Goal: Obtain resource: Download file/media

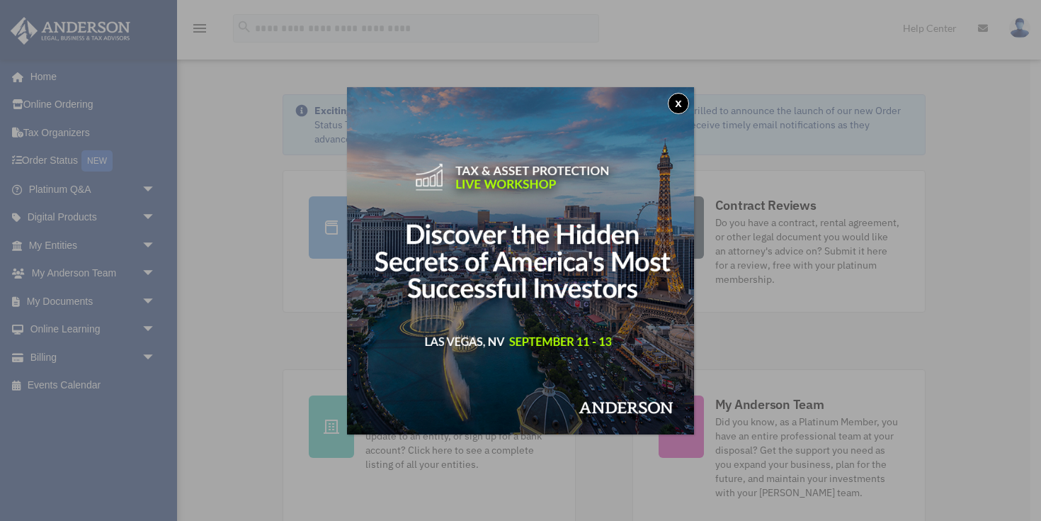
click at [681, 98] on button "x" at bounding box center [678, 103] width 21 height 21
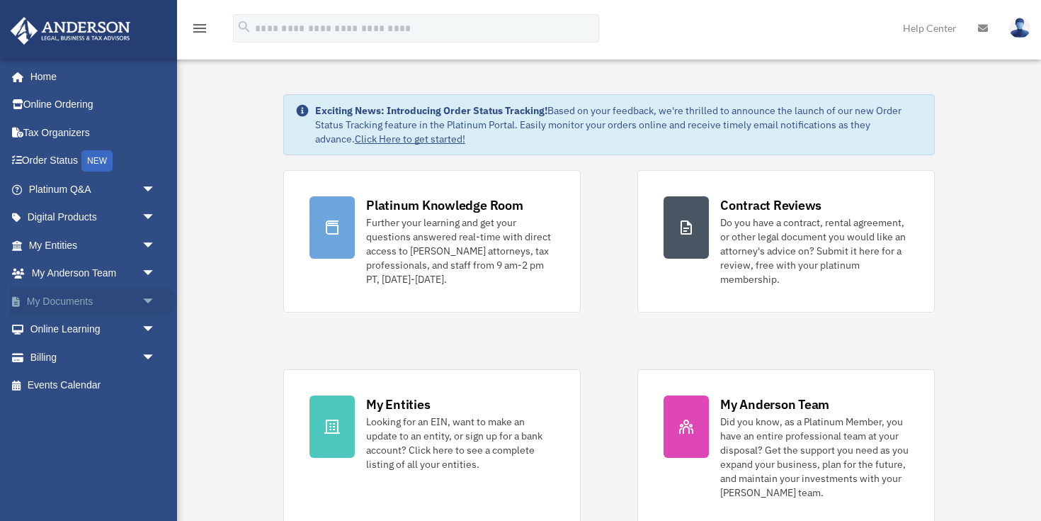
click at [80, 296] on link "My Documents arrow_drop_down" at bounding box center [93, 301] width 167 height 28
click at [144, 300] on span "arrow_drop_down" at bounding box center [156, 301] width 28 height 29
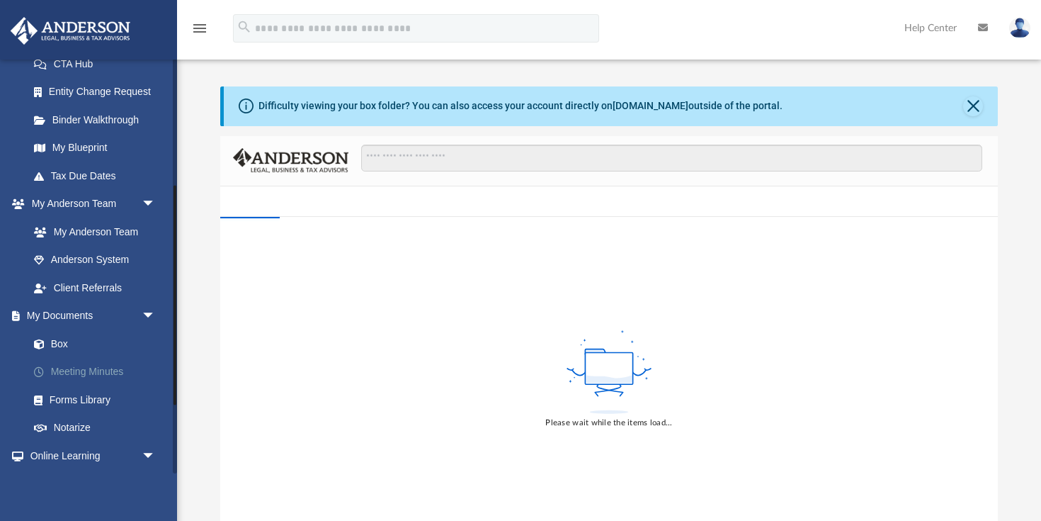
scroll to position [238, 0]
click at [63, 334] on link "Box" at bounding box center [98, 343] width 157 height 28
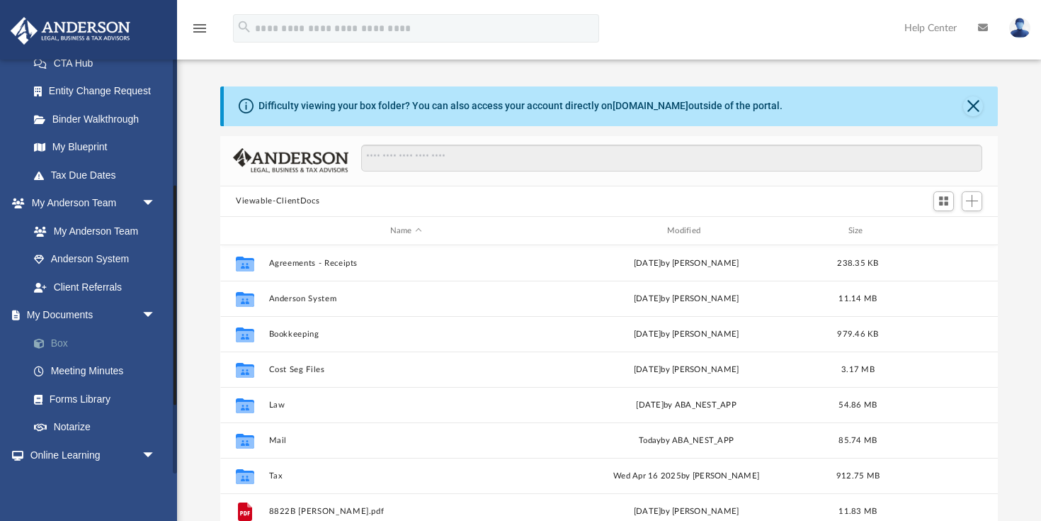
scroll to position [1, 1]
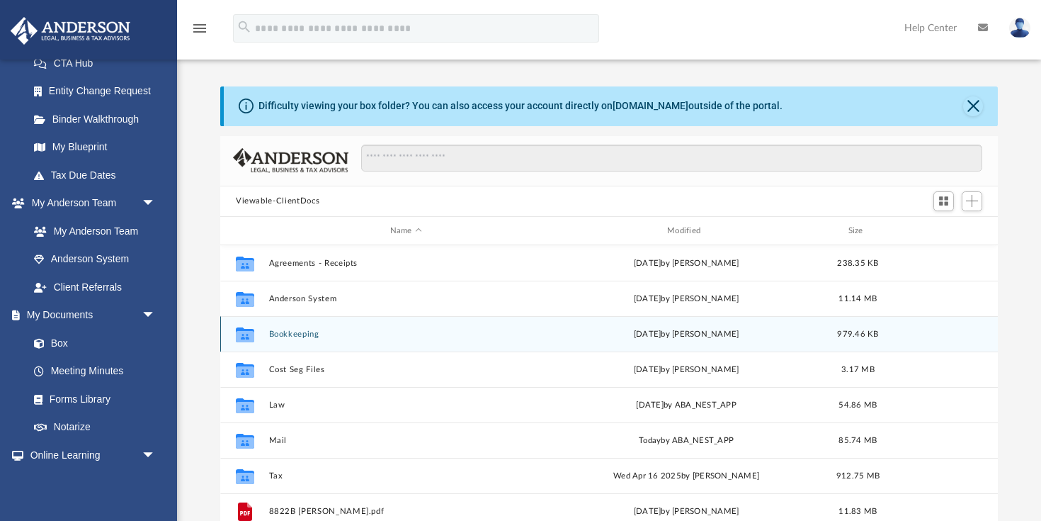
click at [290, 337] on button "Bookkeeping" at bounding box center [406, 333] width 274 height 9
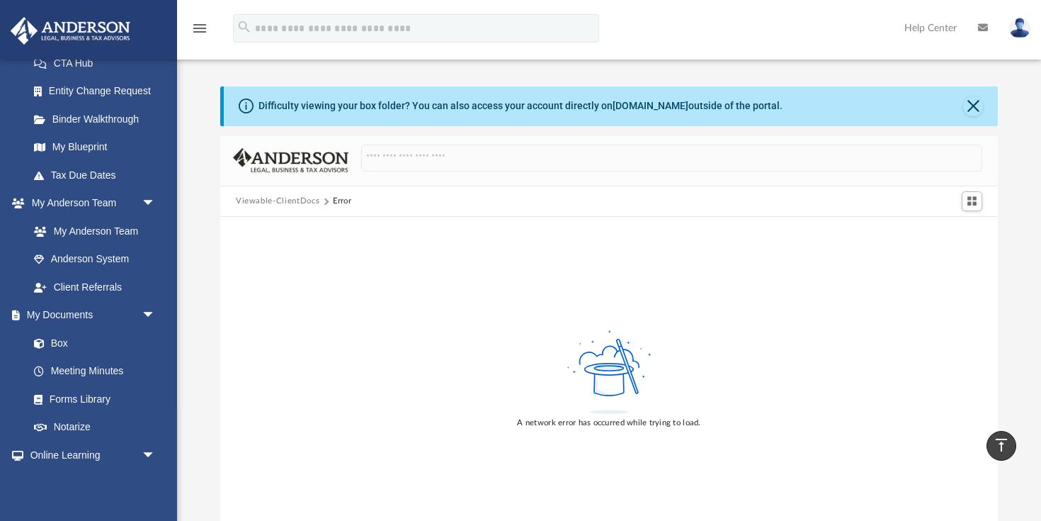
scroll to position [0, 0]
click at [283, 201] on button "Viewable-ClientDocs" at bounding box center [278, 201] width 84 height 13
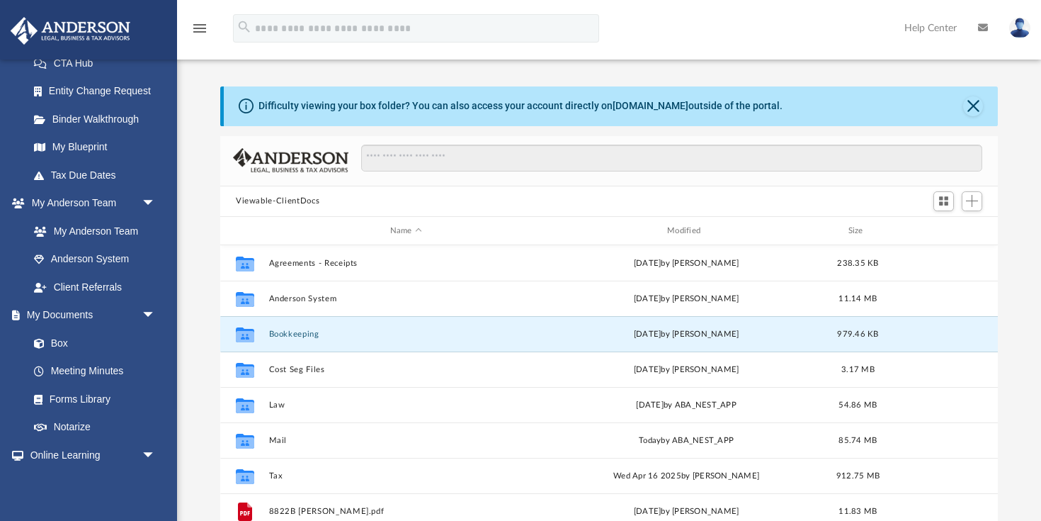
scroll to position [1, 1]
click at [292, 331] on button "Bookkeeping" at bounding box center [406, 333] width 274 height 9
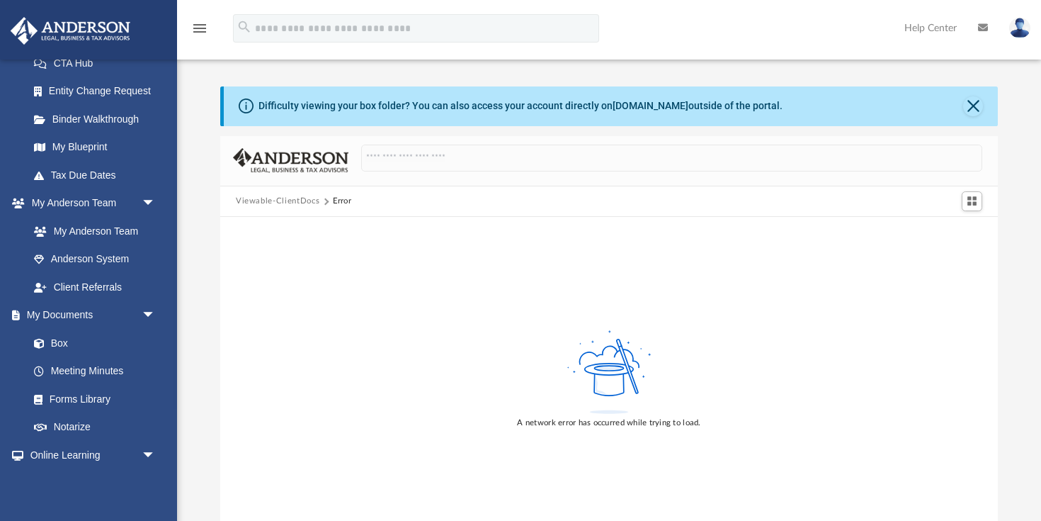
click at [295, 196] on button "Viewable-ClientDocs" at bounding box center [278, 201] width 84 height 13
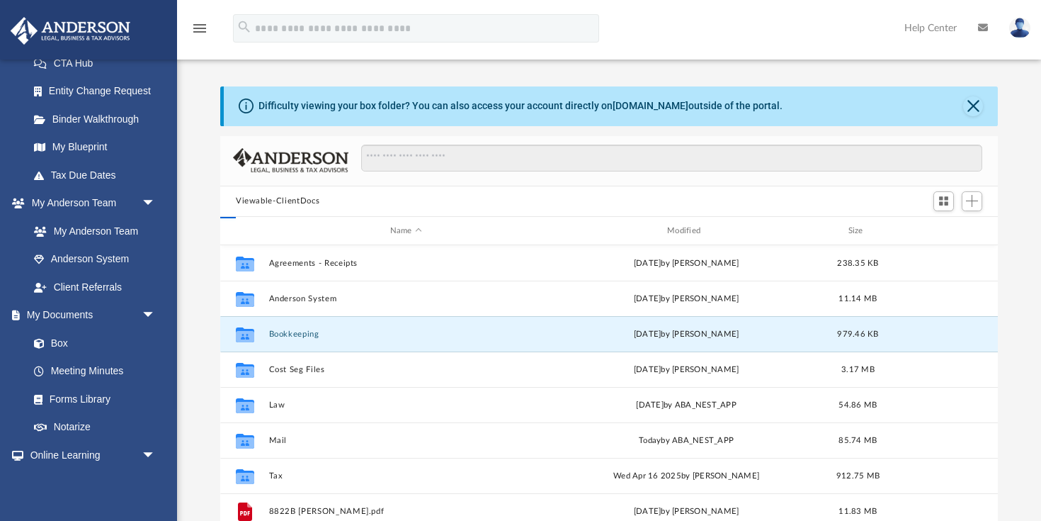
scroll to position [322, 778]
click at [285, 333] on button "Bookkeeping" at bounding box center [406, 333] width 274 height 9
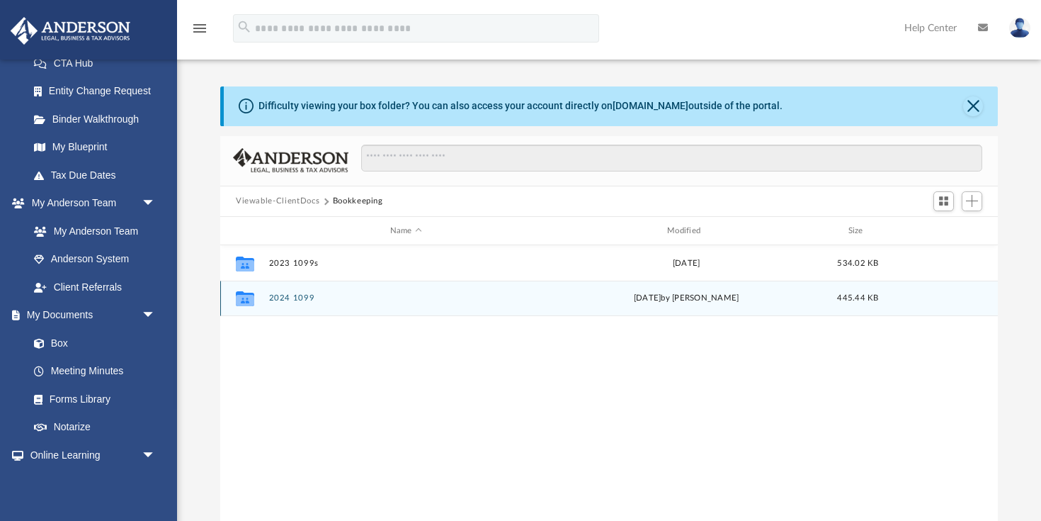
click at [273, 296] on button "2024 1099" at bounding box center [406, 298] width 274 height 9
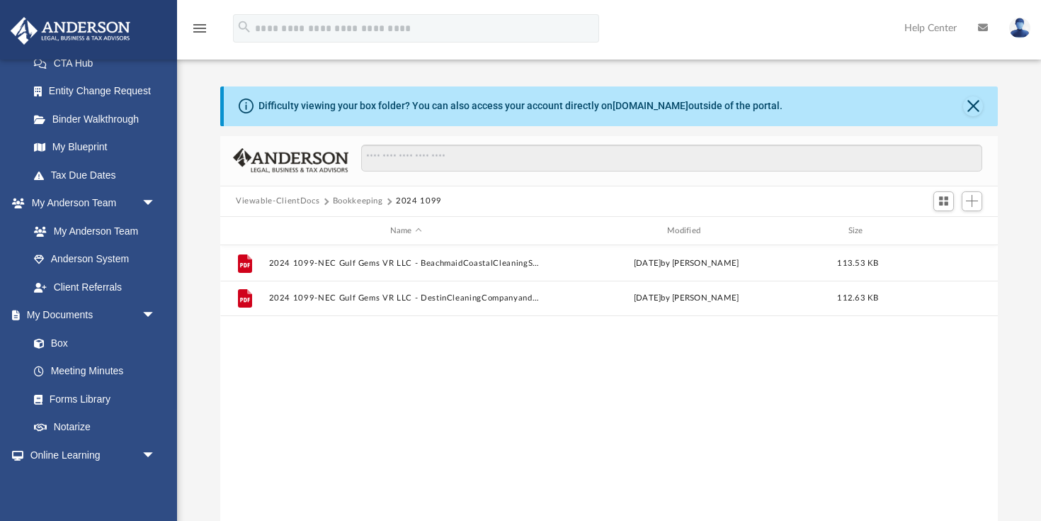
click at [357, 200] on button "Bookkeeping" at bounding box center [358, 201] width 50 height 13
click at [287, 203] on button "Viewable-ClientDocs" at bounding box center [278, 201] width 84 height 13
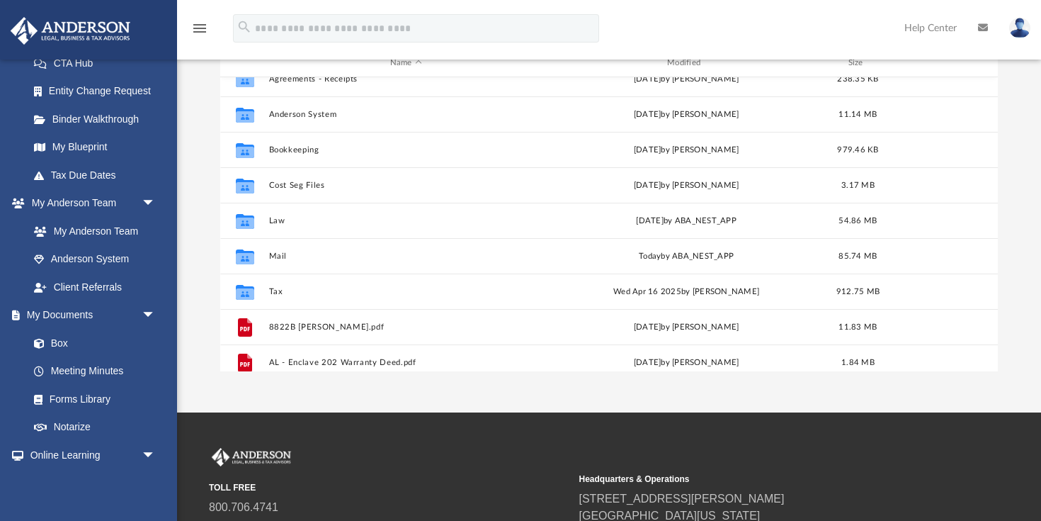
scroll to position [15, 0]
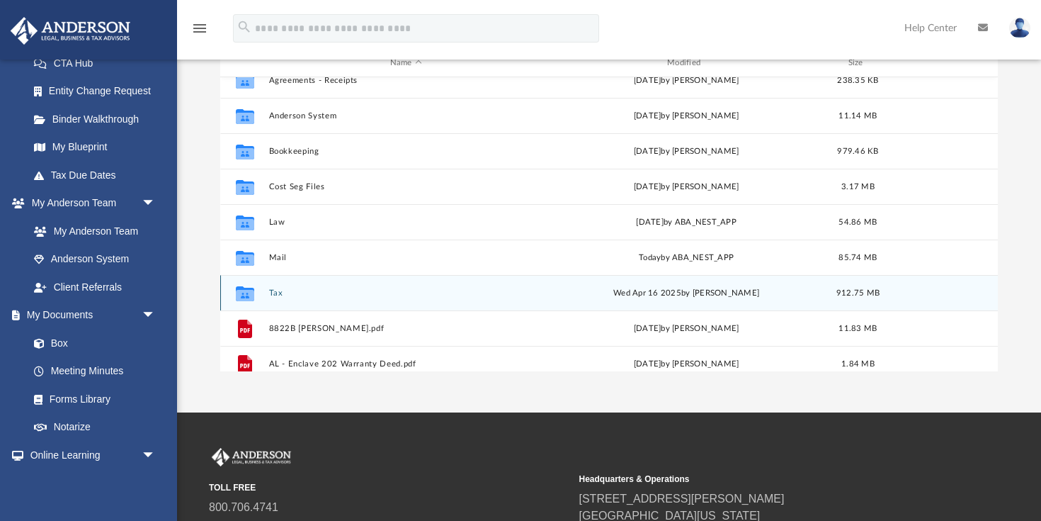
click at [264, 290] on div "Collaborated Folder Tax [DATE] by [PERSON_NAME] 912.75 MB" at bounding box center [609, 292] width 778 height 35
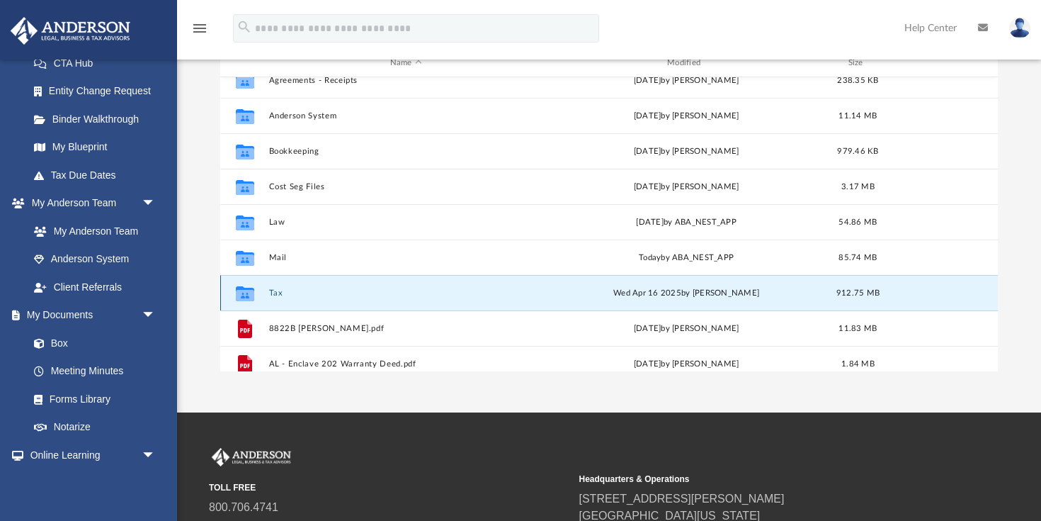
click at [273, 291] on button "Tax" at bounding box center [406, 292] width 274 height 9
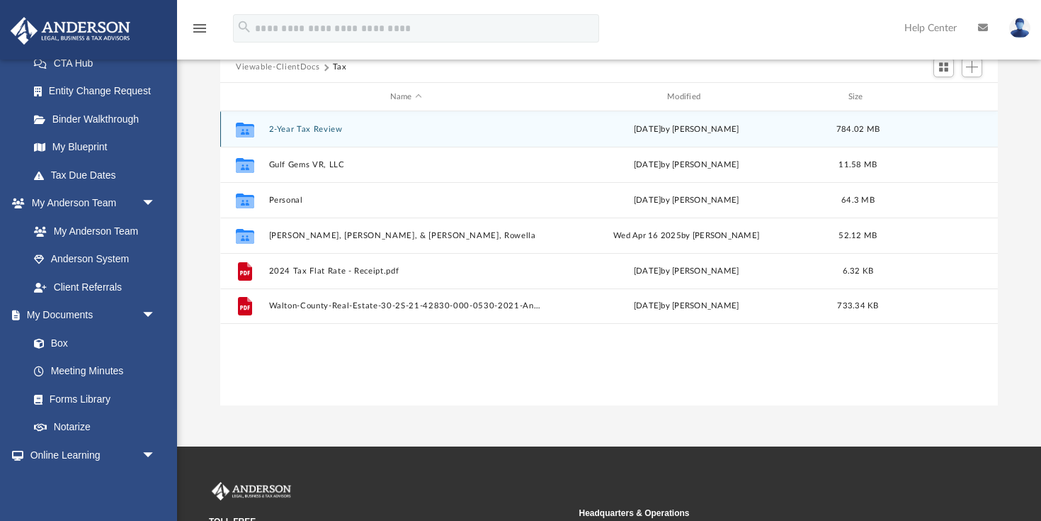
scroll to position [132, 0]
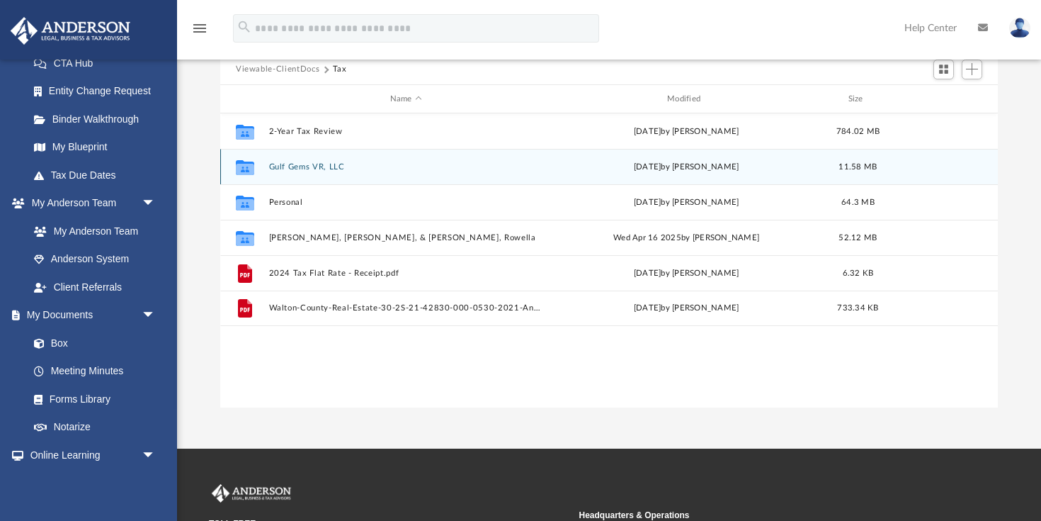
click at [283, 168] on button "Gulf Gems VR, LLC" at bounding box center [406, 166] width 274 height 9
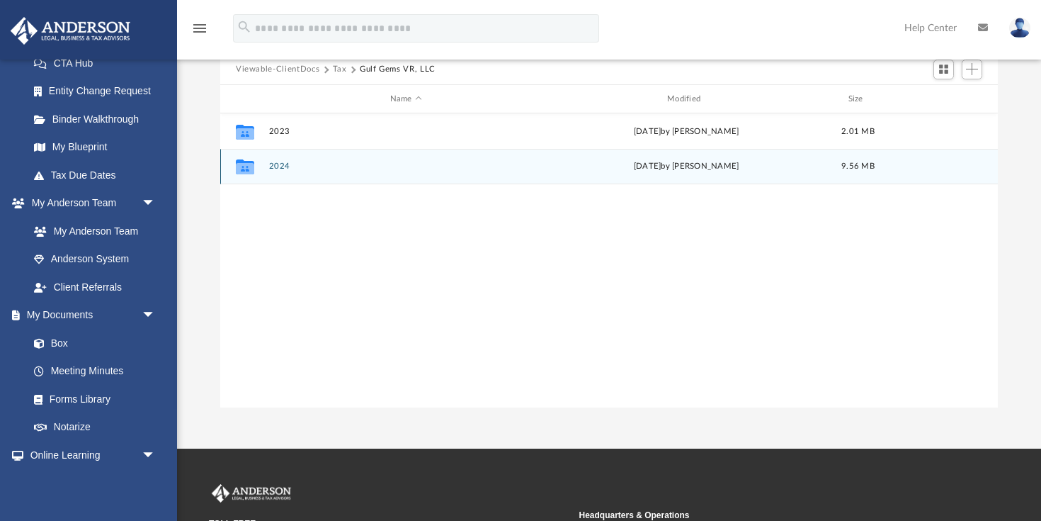
click at [283, 170] on button "2024" at bounding box center [406, 166] width 274 height 9
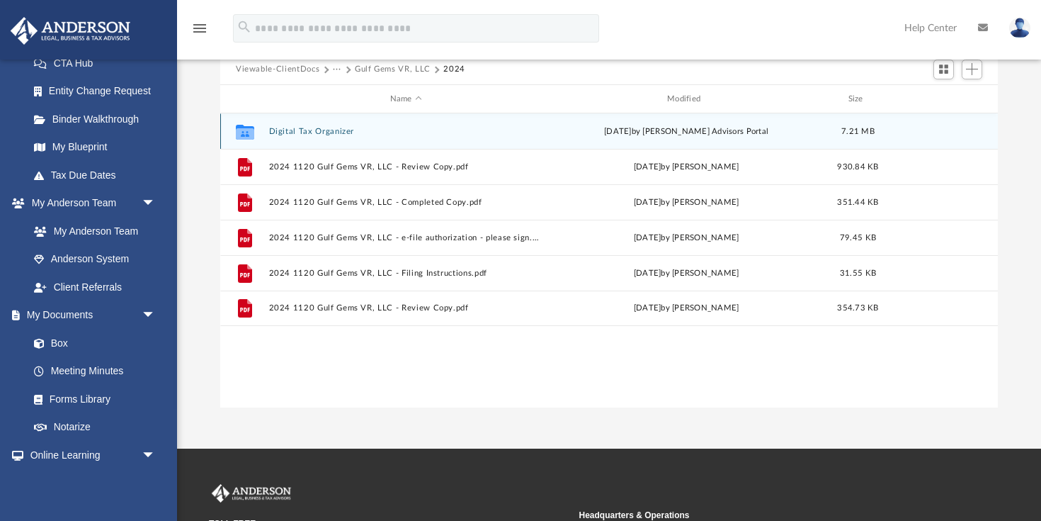
click at [339, 130] on button "Digital Tax Organizer" at bounding box center [406, 131] width 274 height 9
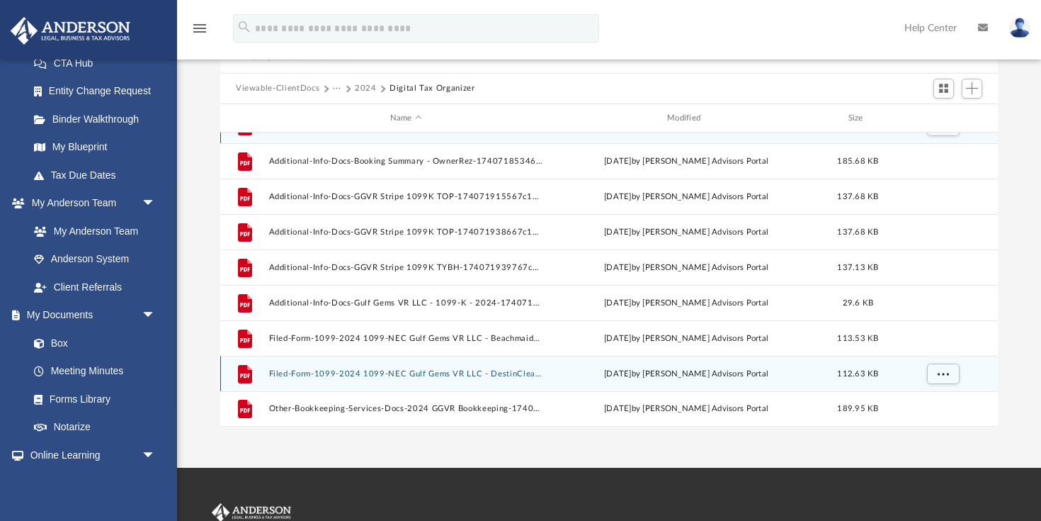
scroll to position [25, 0]
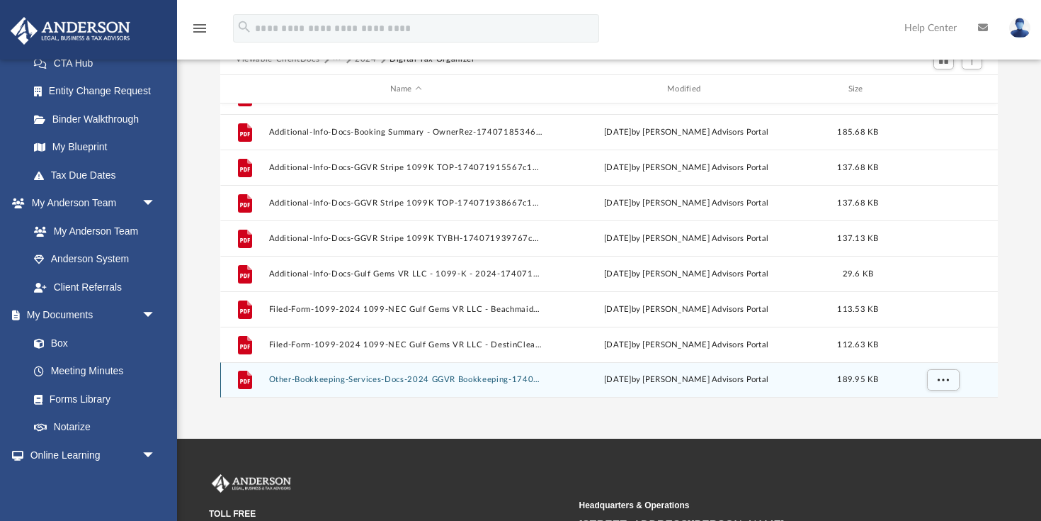
click at [334, 379] on button "Other-Bookkeeping-Services-Docs-2024 GGVR Bookkeeping-174071667367c13a81188e2.p…" at bounding box center [406, 379] width 274 height 9
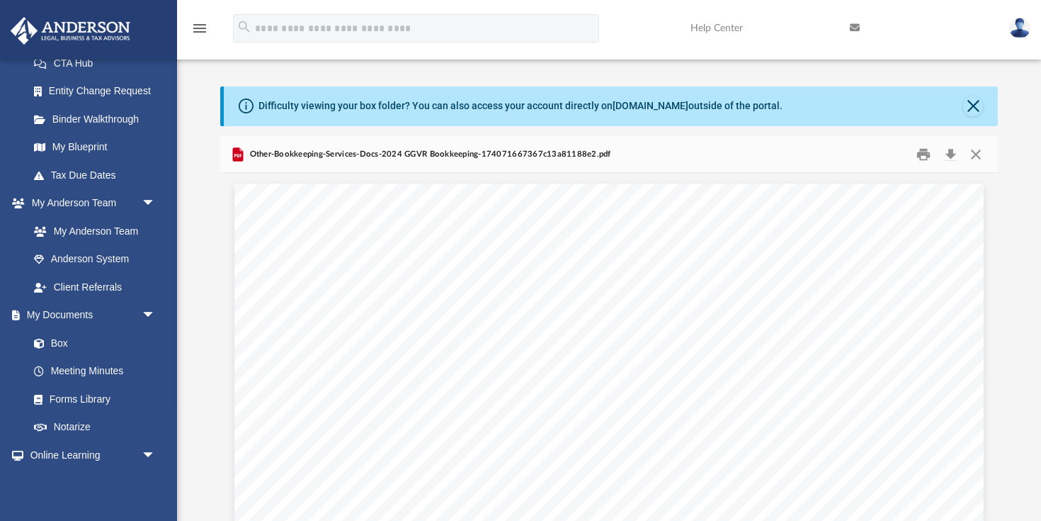
scroll to position [0, 0]
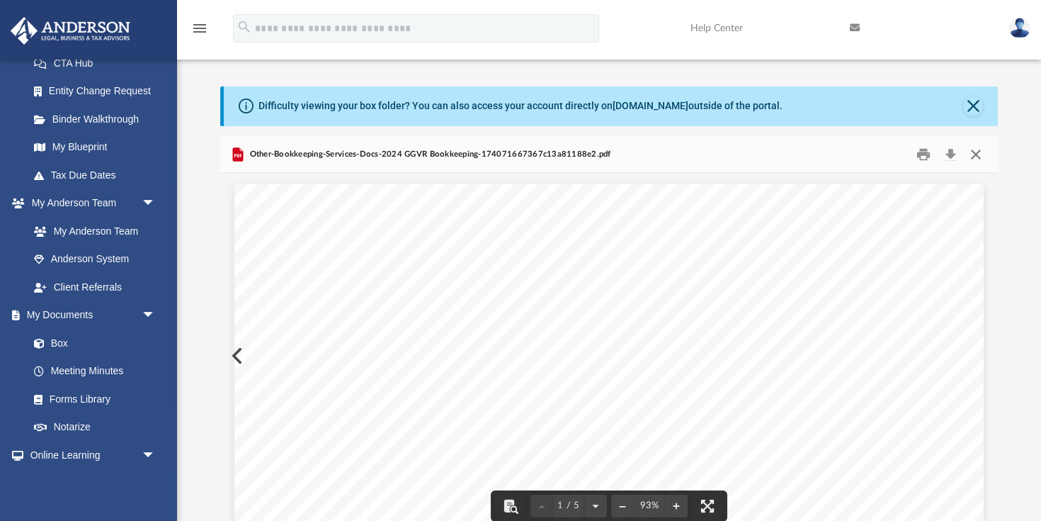
click at [978, 154] on button "Close" at bounding box center [975, 154] width 25 height 22
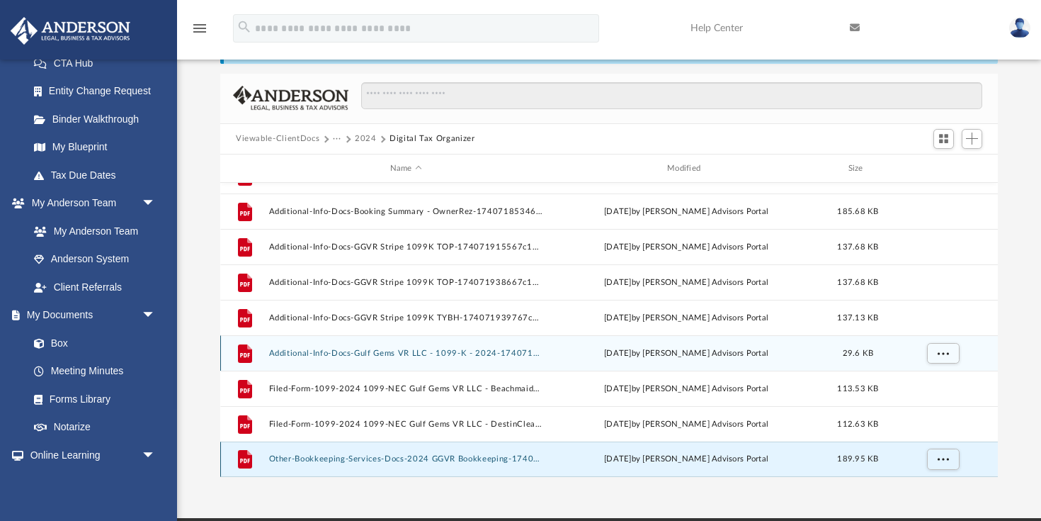
scroll to position [62, 0]
click at [383, 350] on button "Additional-Info-Docs-Gulf Gems VR LLC - 1099-K - 2024-174071940767c1452f1afdf.p…" at bounding box center [406, 352] width 274 height 9
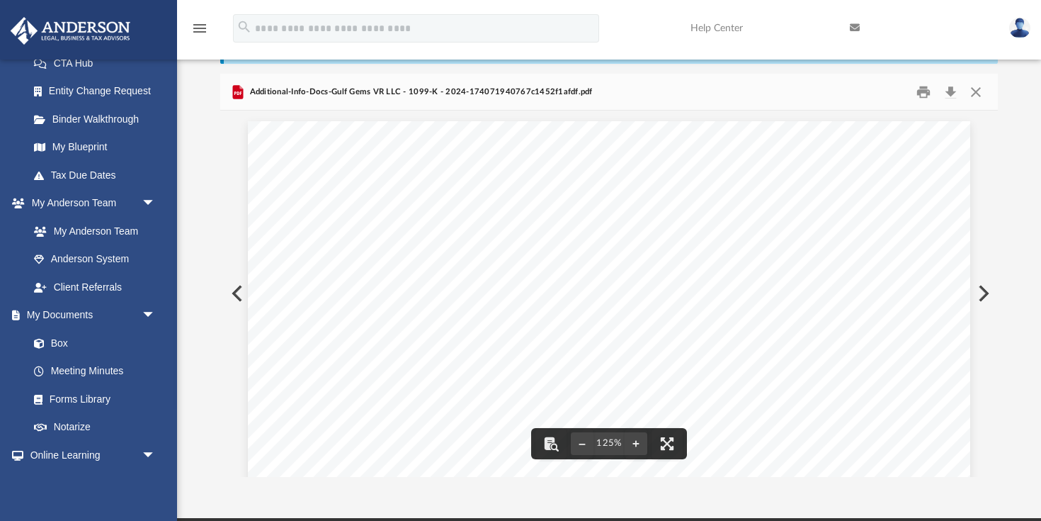
click at [975, 91] on button "Close" at bounding box center [975, 92] width 25 height 22
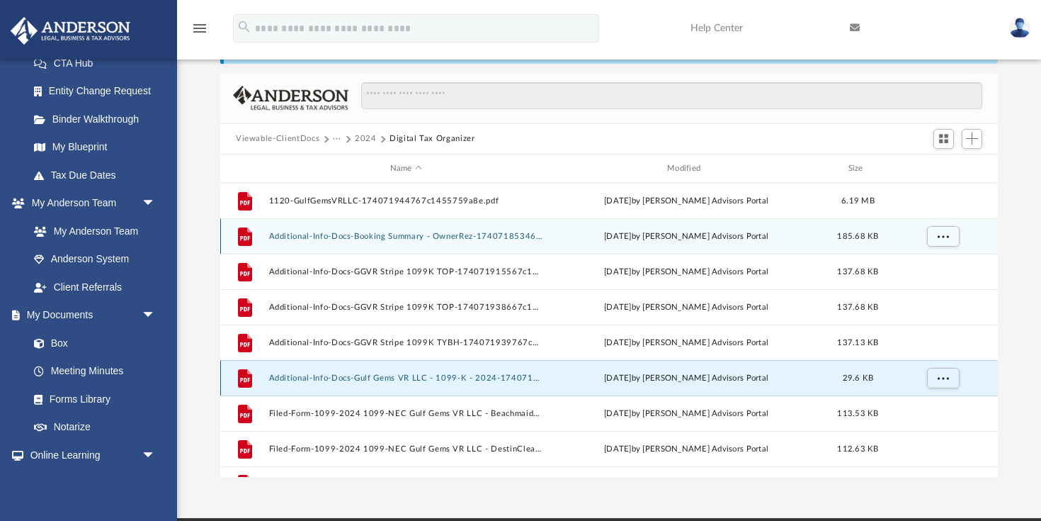
scroll to position [0, 0]
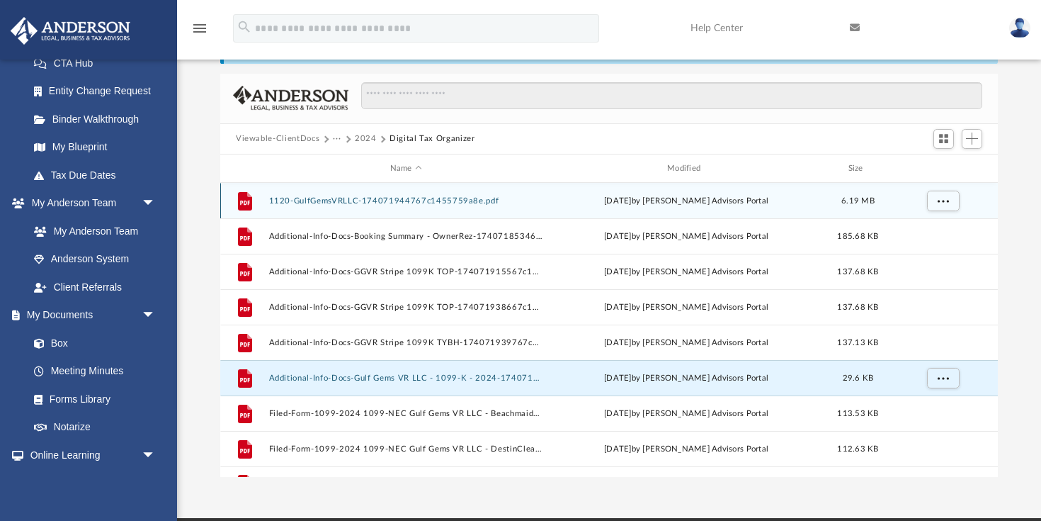
click at [424, 201] on button "1120-GulfGemsVRLLC-174071944767c1455759a8e.pdf" at bounding box center [406, 200] width 274 height 9
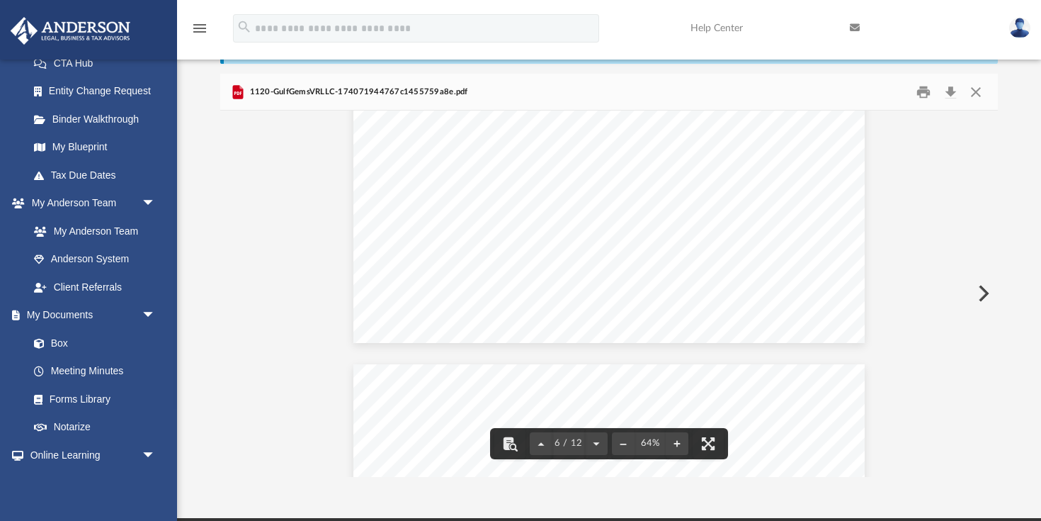
scroll to position [2057, 0]
click at [973, 94] on button "Close" at bounding box center [975, 92] width 25 height 22
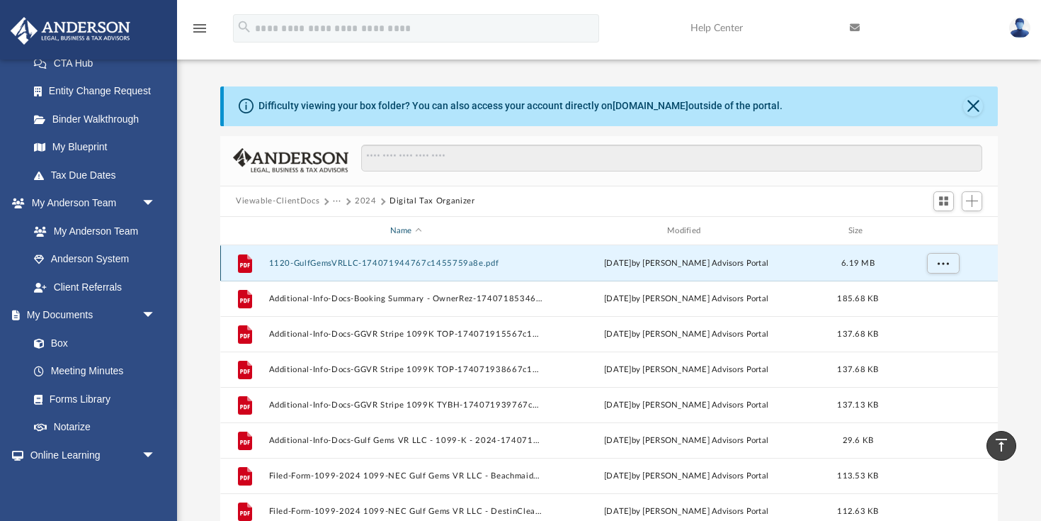
scroll to position [0, 0]
click at [364, 202] on button "2024" at bounding box center [366, 201] width 22 height 13
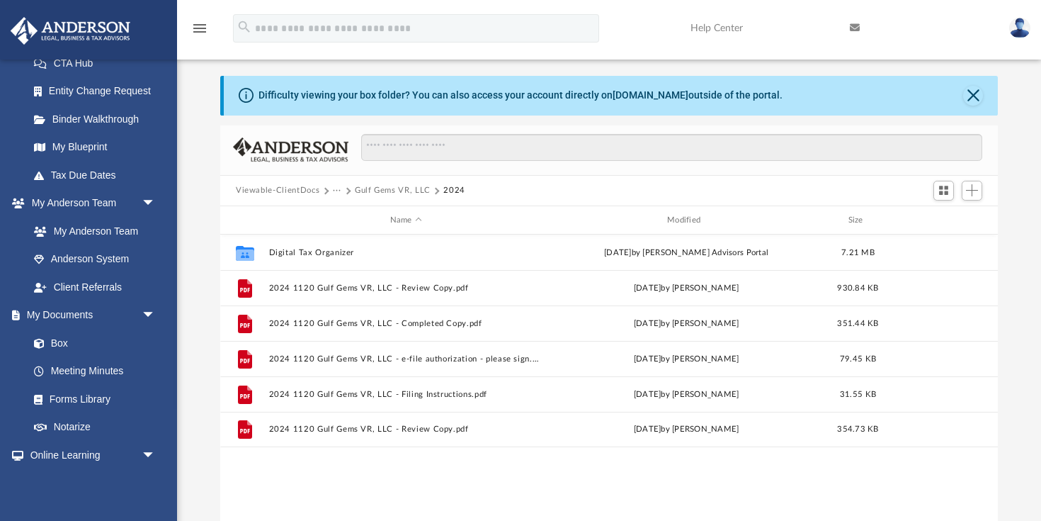
click at [386, 192] on button "Gulf Gems VR, LLC" at bounding box center [393, 190] width 76 height 13
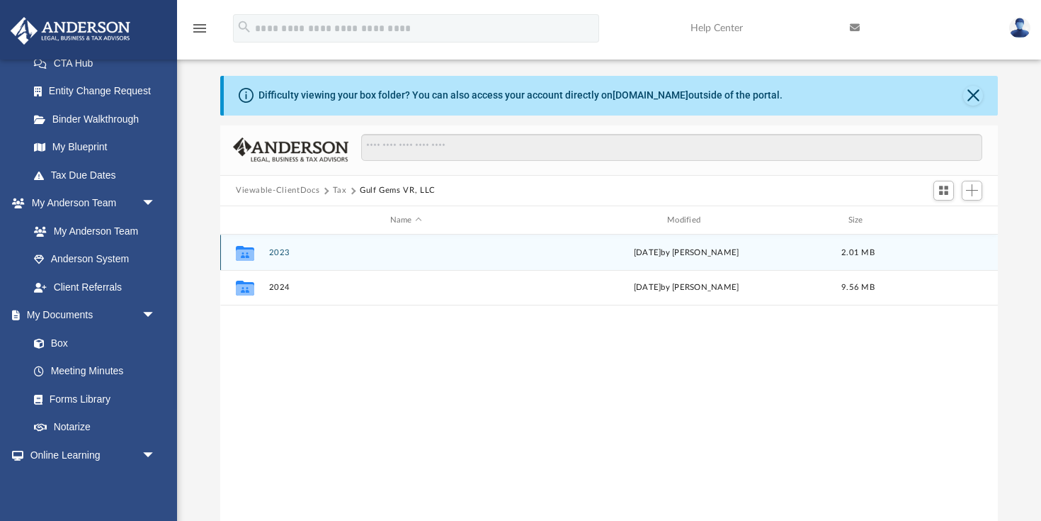
click at [283, 254] on button "2023" at bounding box center [406, 252] width 274 height 9
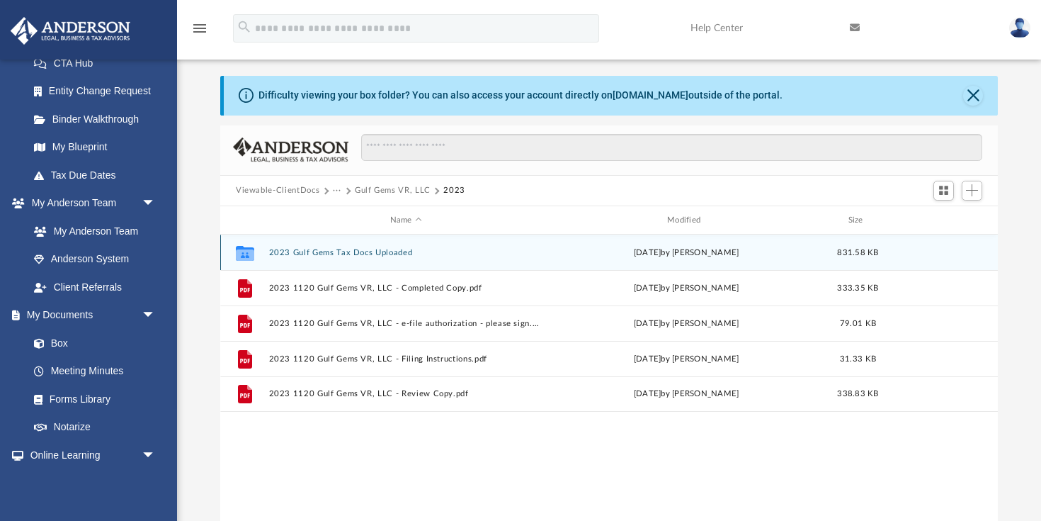
click at [329, 258] on div "Collaborated Folder 2023 Gulf Gems Tax Docs Uploaded [DATE] by [PERSON_NAME] 83…" at bounding box center [609, 251] width 778 height 35
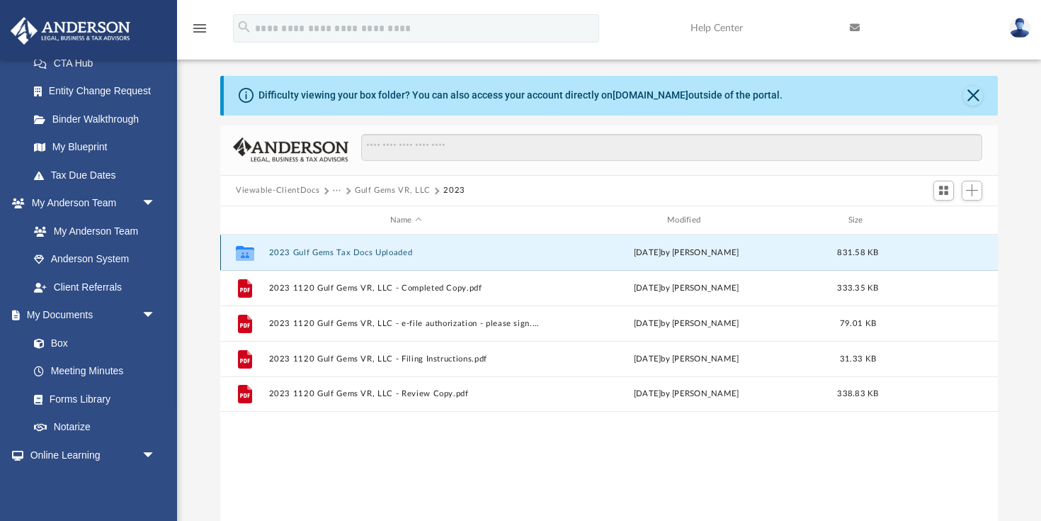
click at [329, 256] on button "2023 Gulf Gems Tax Docs Uploaded" at bounding box center [406, 252] width 274 height 9
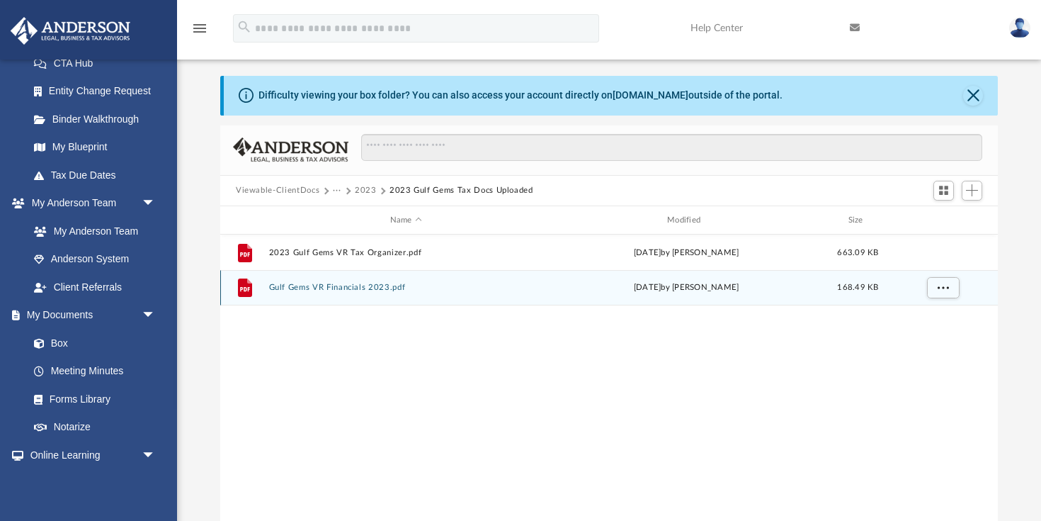
click at [379, 288] on button "Gulf Gems VR Financials 2023.pdf" at bounding box center [406, 287] width 274 height 9
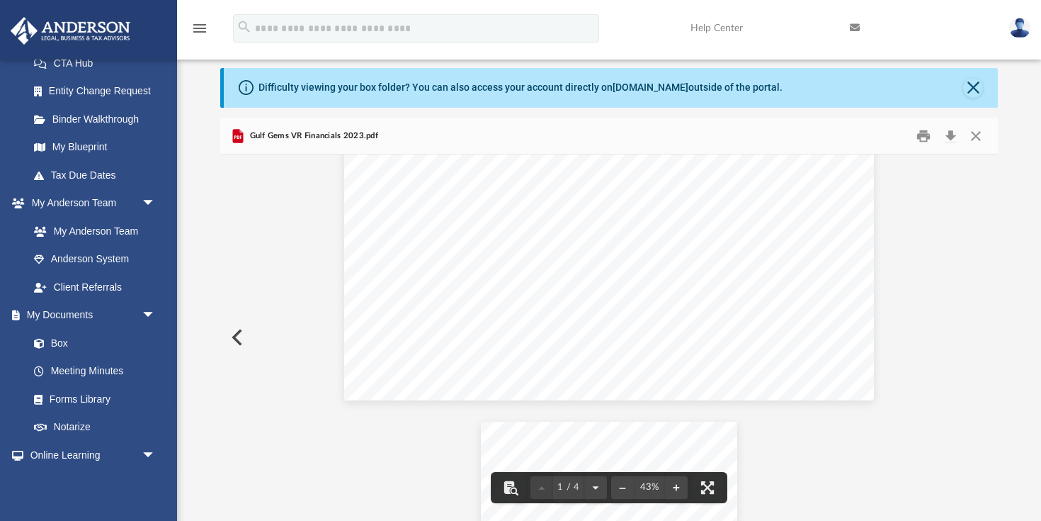
scroll to position [35, 0]
click at [977, 132] on button "Close" at bounding box center [975, 136] width 25 height 22
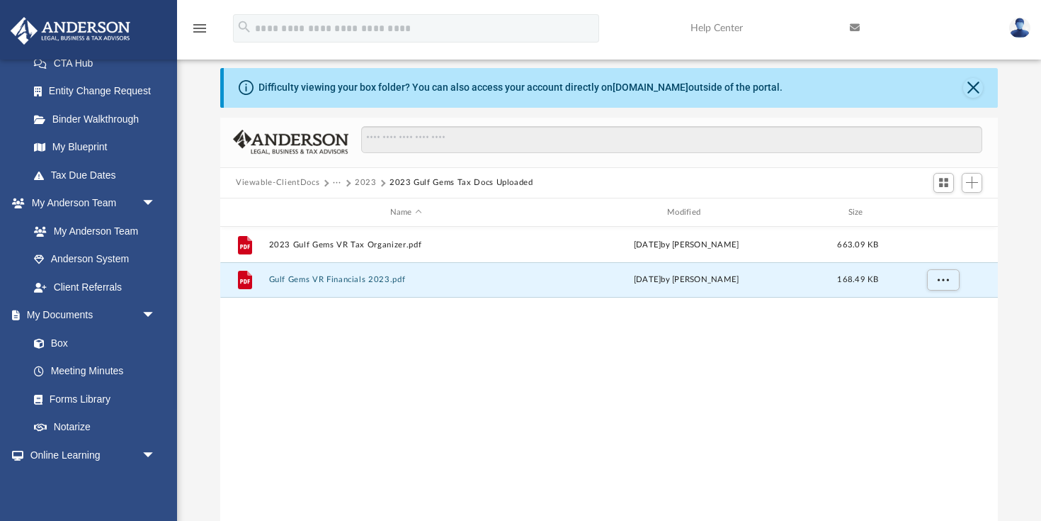
click at [336, 184] on button "···" at bounding box center [337, 182] width 9 height 13
click at [341, 203] on li "Tax" at bounding box center [377, 207] width 74 height 15
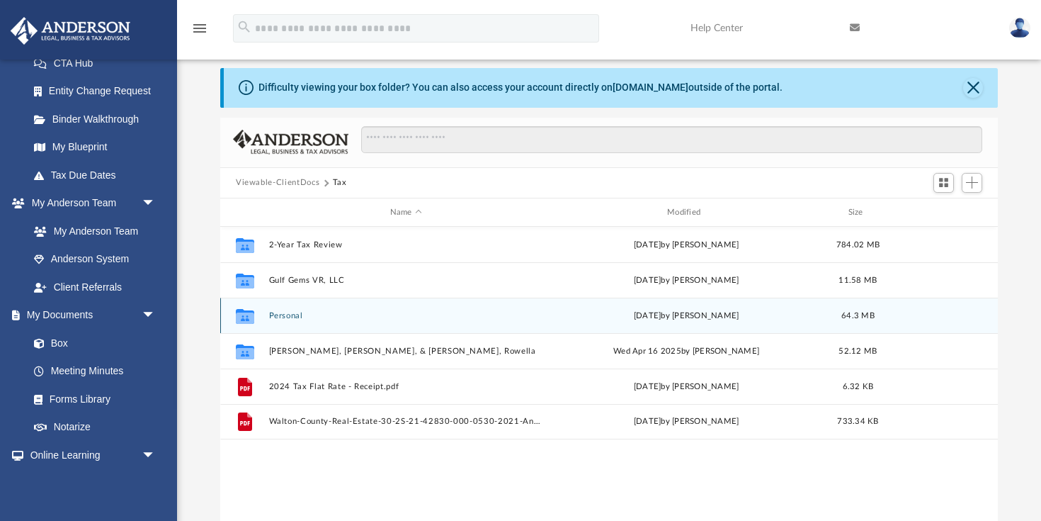
click at [295, 320] on div "Collaborated Folder Personal [DATE] by [PERSON_NAME] 64.3 MB" at bounding box center [609, 314] width 778 height 35
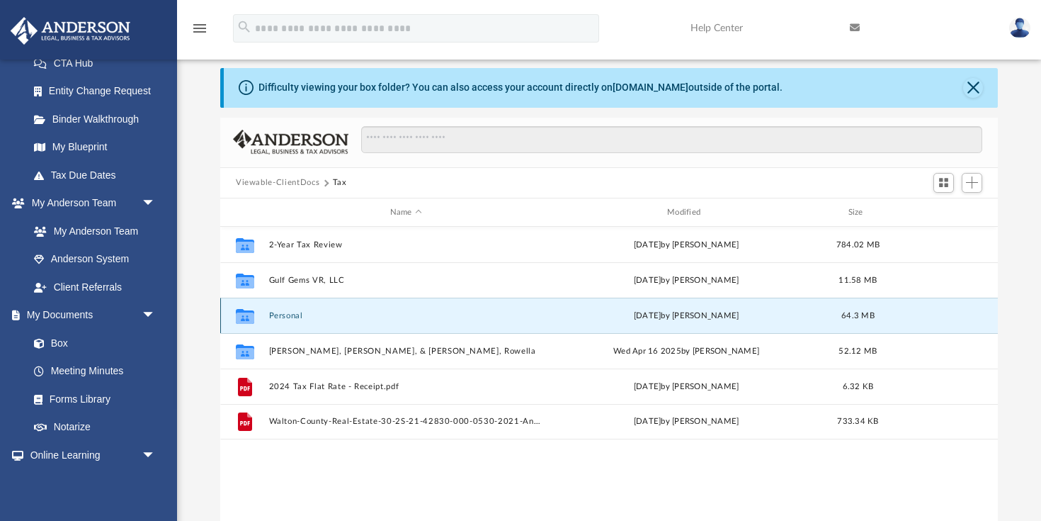
click at [293, 313] on button "Personal" at bounding box center [406, 315] width 274 height 9
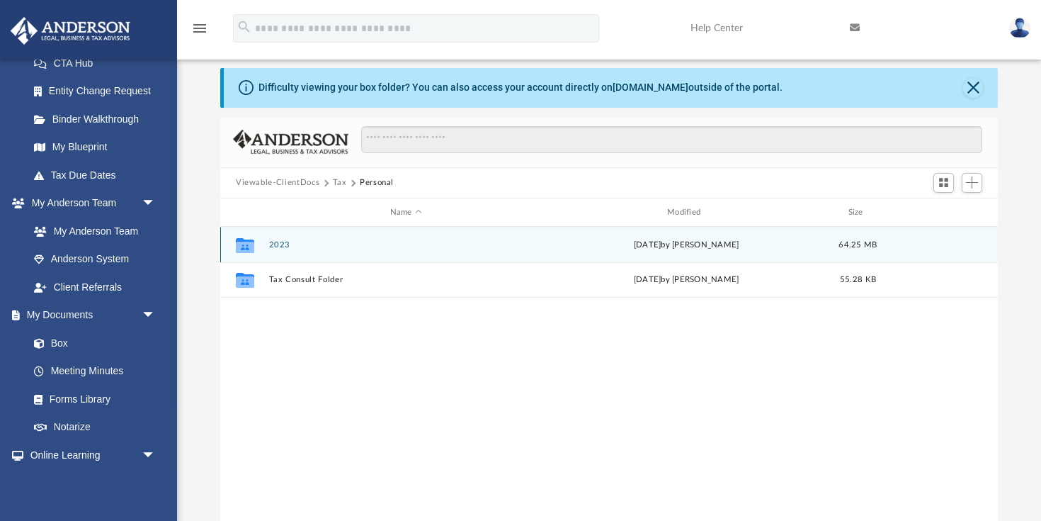
click at [281, 248] on button "2023" at bounding box center [406, 244] width 274 height 9
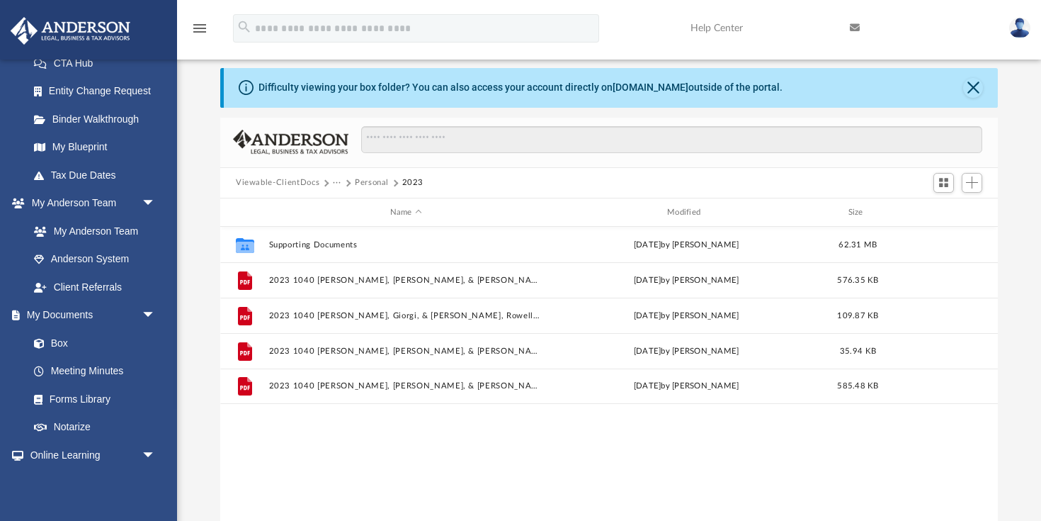
click at [367, 183] on button "Personal" at bounding box center [372, 182] width 34 height 13
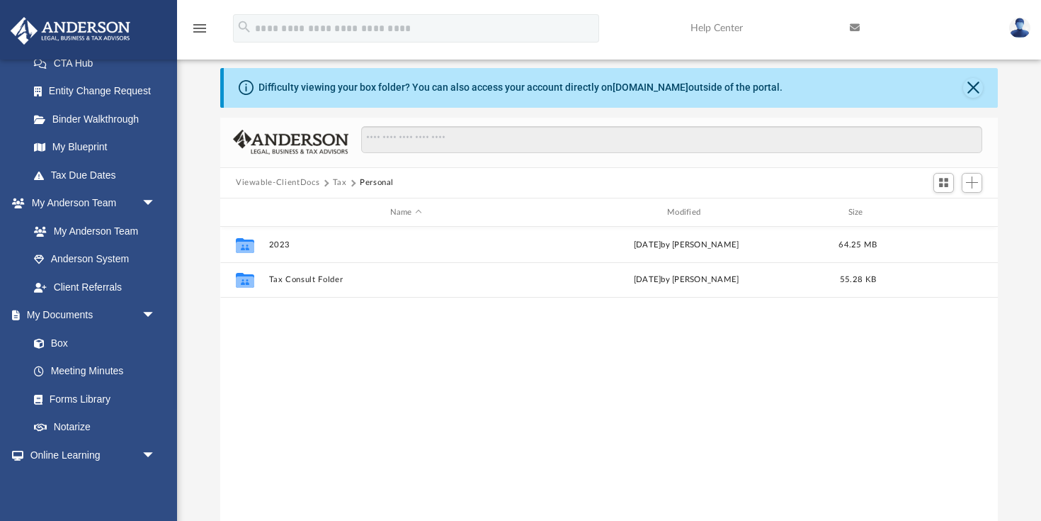
click at [342, 182] on button "Tax" at bounding box center [340, 182] width 14 height 13
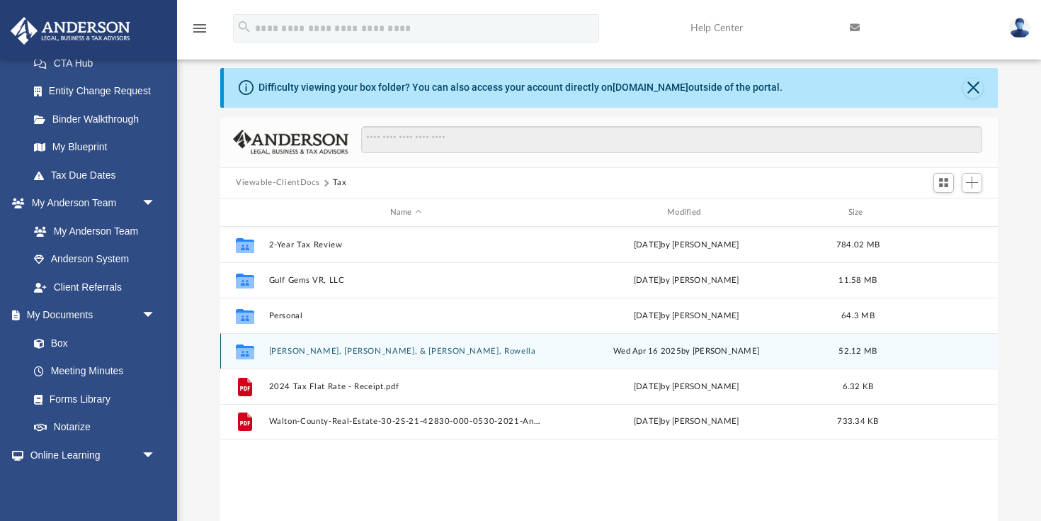
click at [412, 352] on button "[PERSON_NAME], [PERSON_NAME], & [PERSON_NAME], Rowella" at bounding box center [406, 350] width 274 height 9
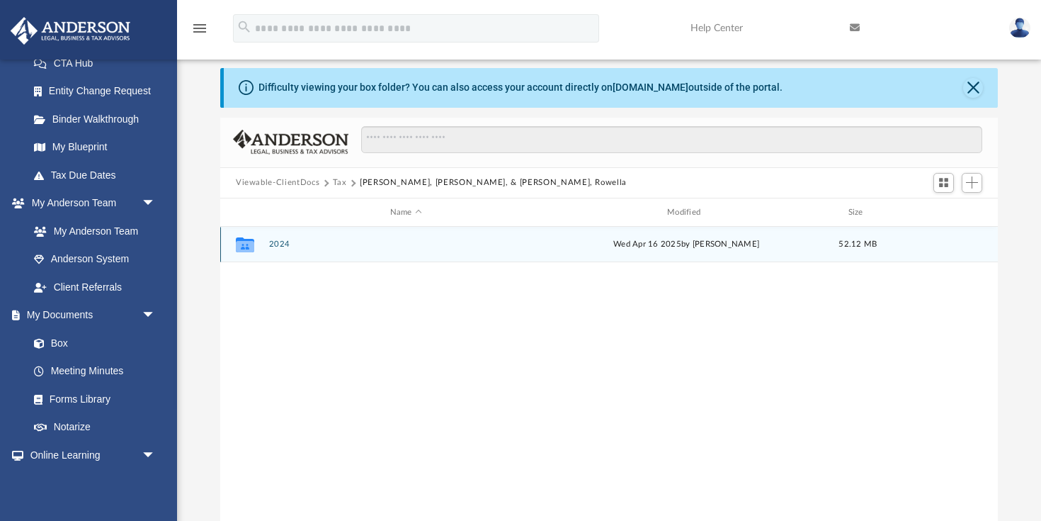
click at [280, 244] on button "2024" at bounding box center [406, 244] width 274 height 9
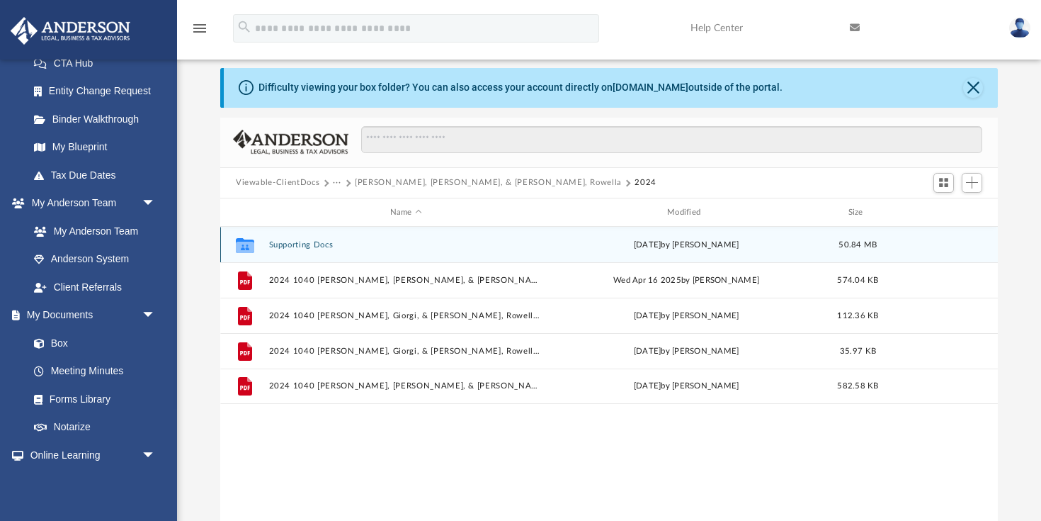
click at [314, 243] on button "Supporting Docs" at bounding box center [406, 244] width 274 height 9
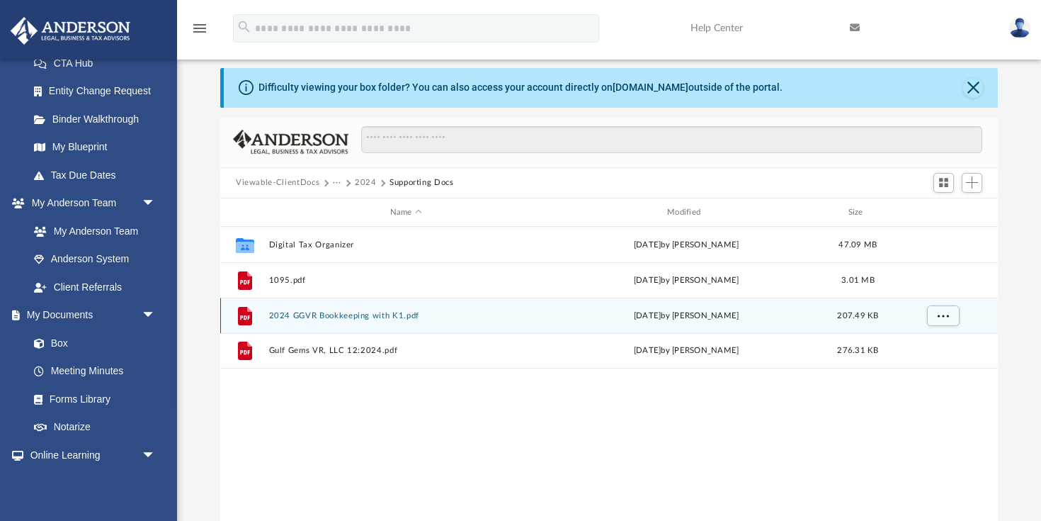
click at [392, 317] on button "2024 GGVR Bookkeeping with K1.pdf" at bounding box center [406, 315] width 274 height 9
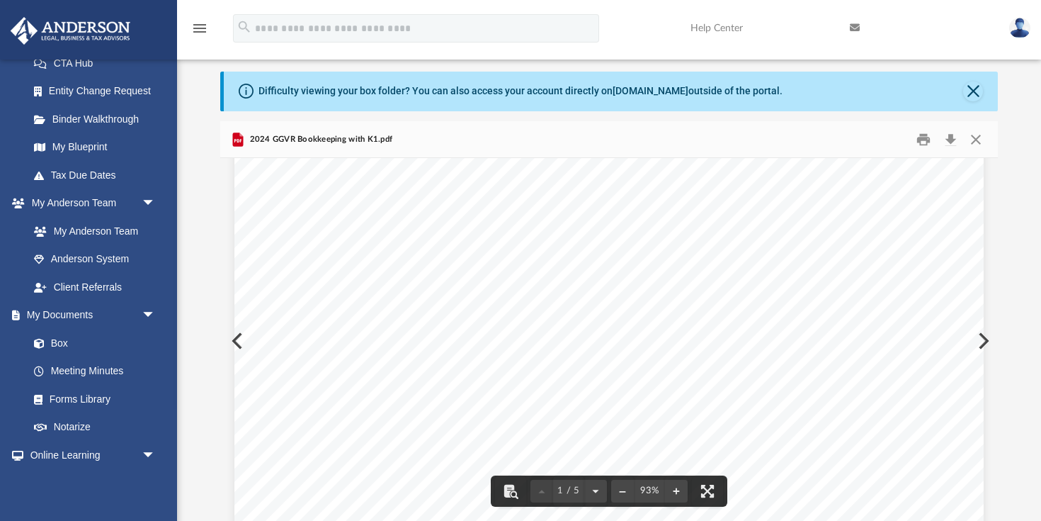
scroll to position [424, 0]
click at [977, 139] on button "Close" at bounding box center [975, 139] width 25 height 22
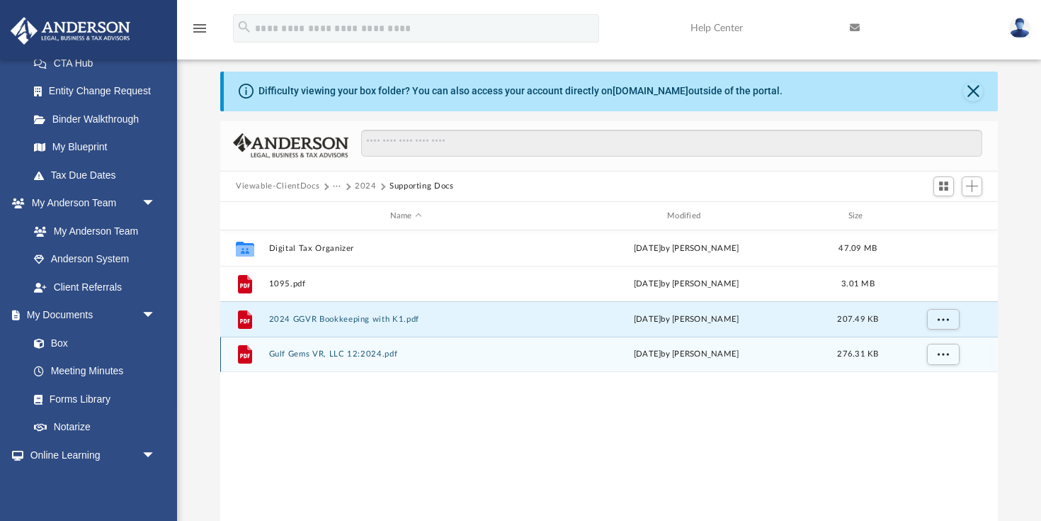
click at [367, 358] on button "Gulf Gems VR, LLC 12:2024.pdf" at bounding box center [406, 354] width 274 height 9
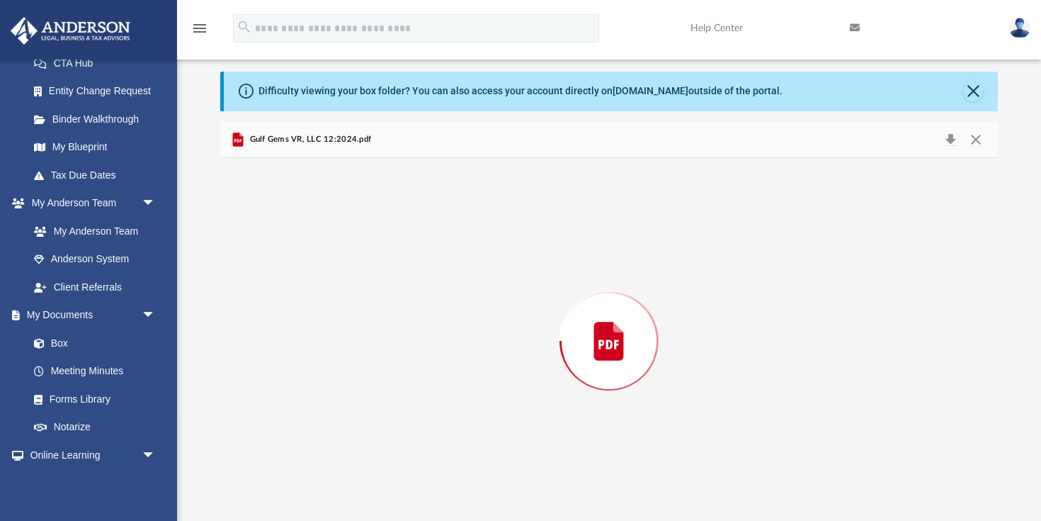
scroll to position [18, 0]
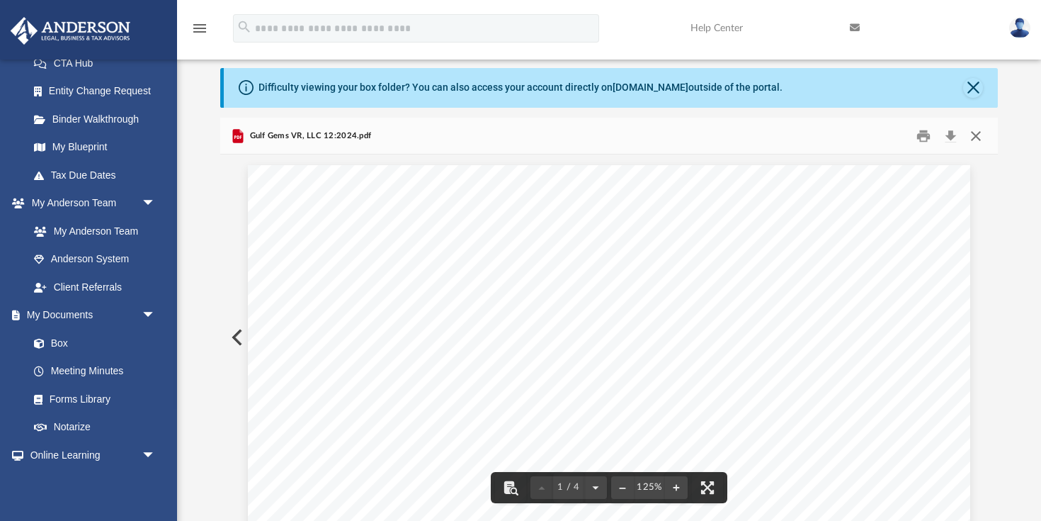
click at [965, 137] on button "Close" at bounding box center [975, 136] width 25 height 22
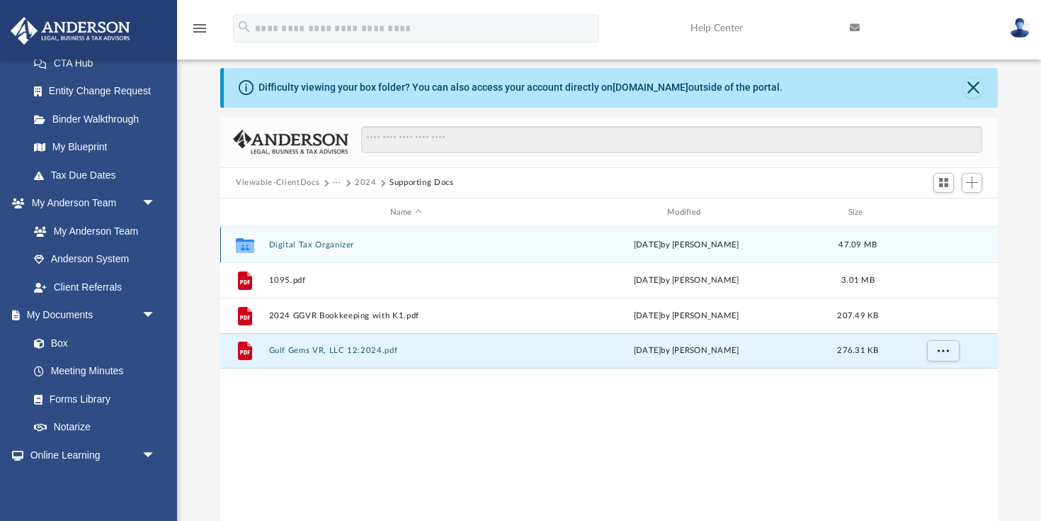
click at [300, 246] on button "Digital Tax Organizer" at bounding box center [406, 244] width 274 height 9
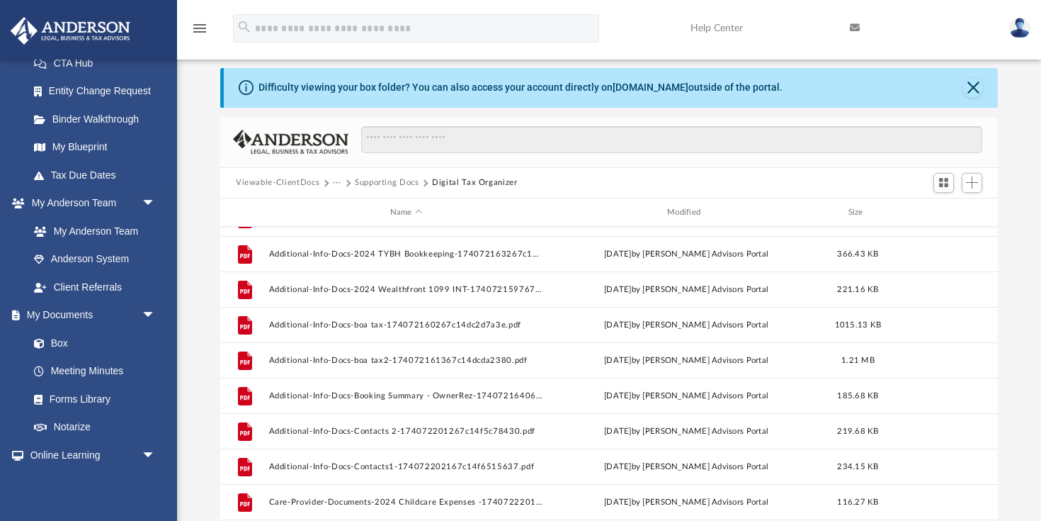
scroll to position [912, 0]
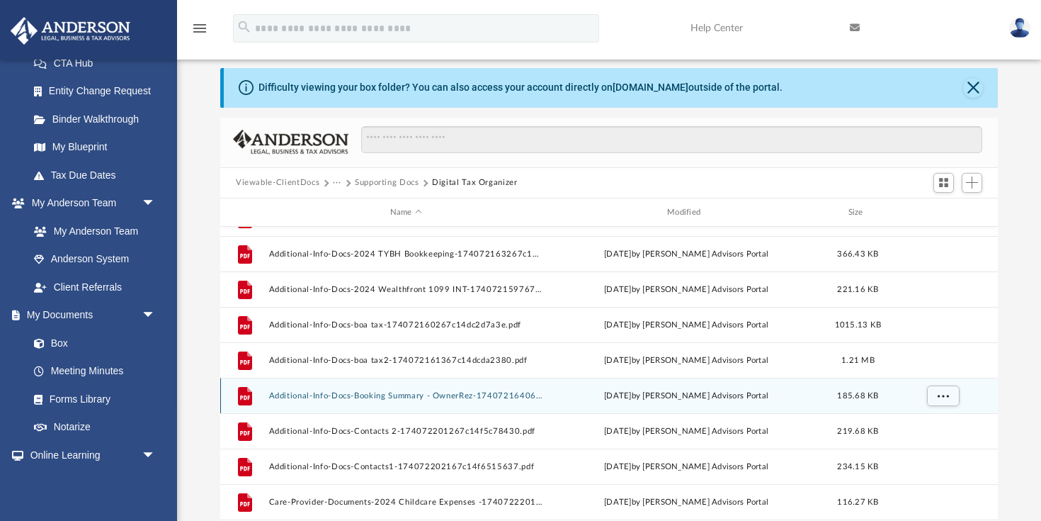
click at [437, 397] on button "Additional-Info-Docs-Booking Summary - OwnerRez-174072164067c14de87a3fb.pdf" at bounding box center [406, 395] width 274 height 9
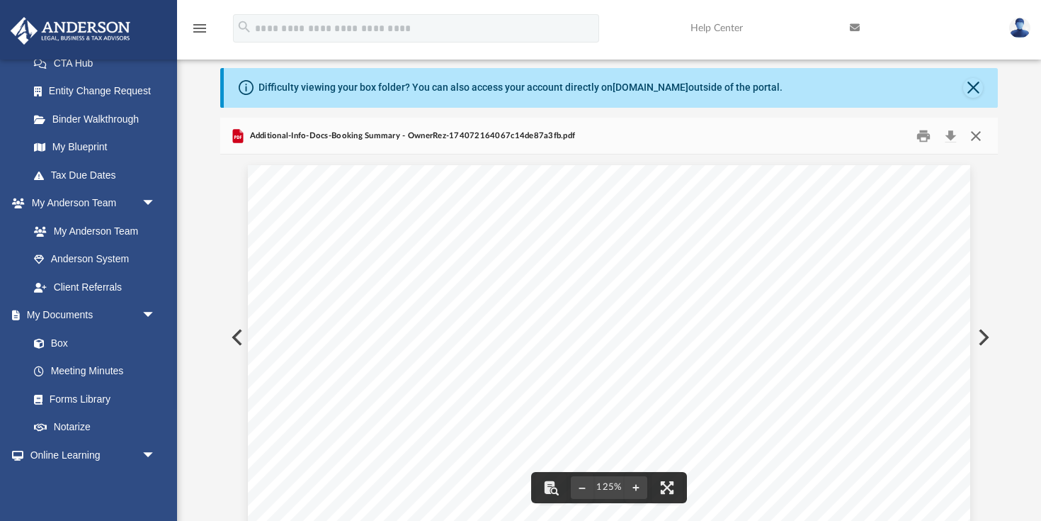
click at [975, 134] on button "Close" at bounding box center [975, 136] width 25 height 22
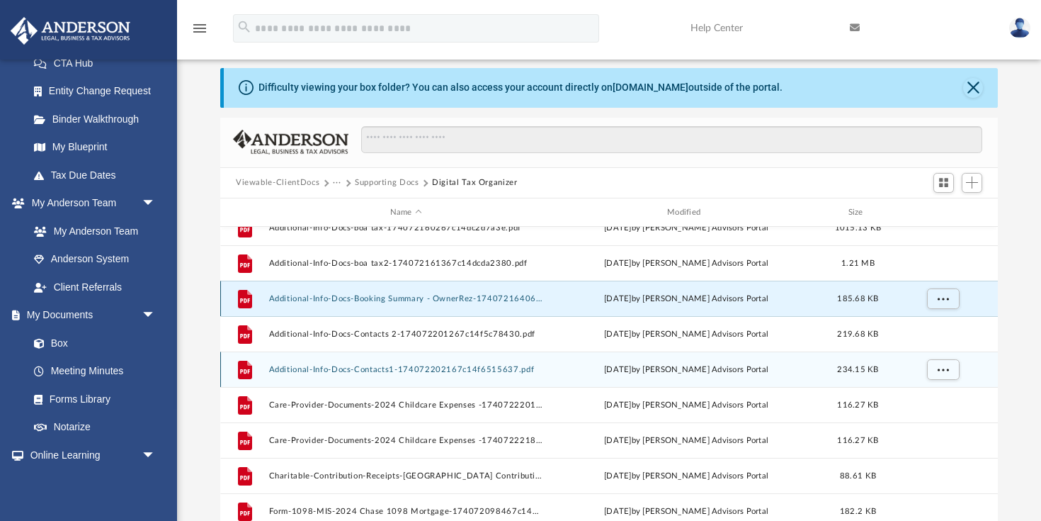
scroll to position [1010, 0]
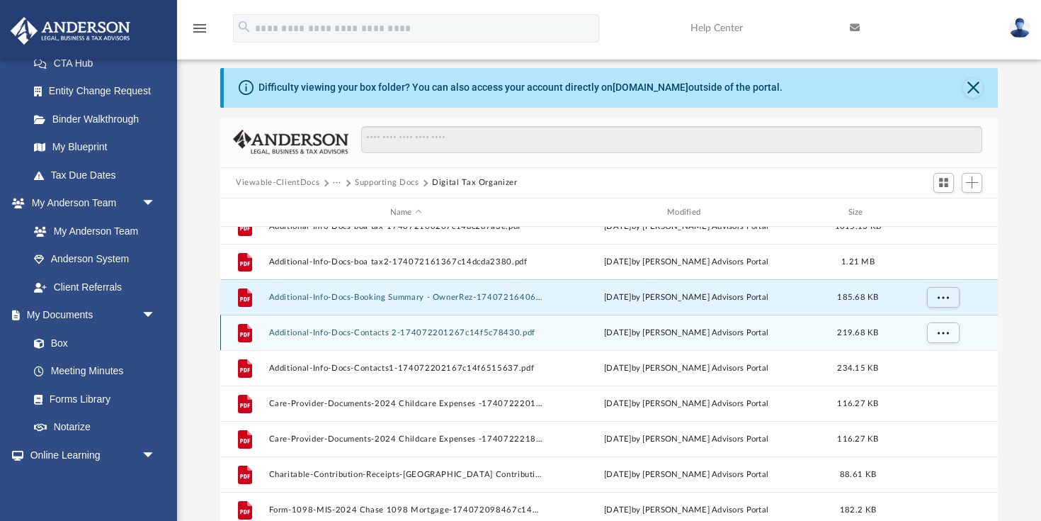
click at [496, 332] on button "Additional-Info-Docs-Contacts 2-174072201267c14f5c78430.pdf" at bounding box center [406, 332] width 274 height 9
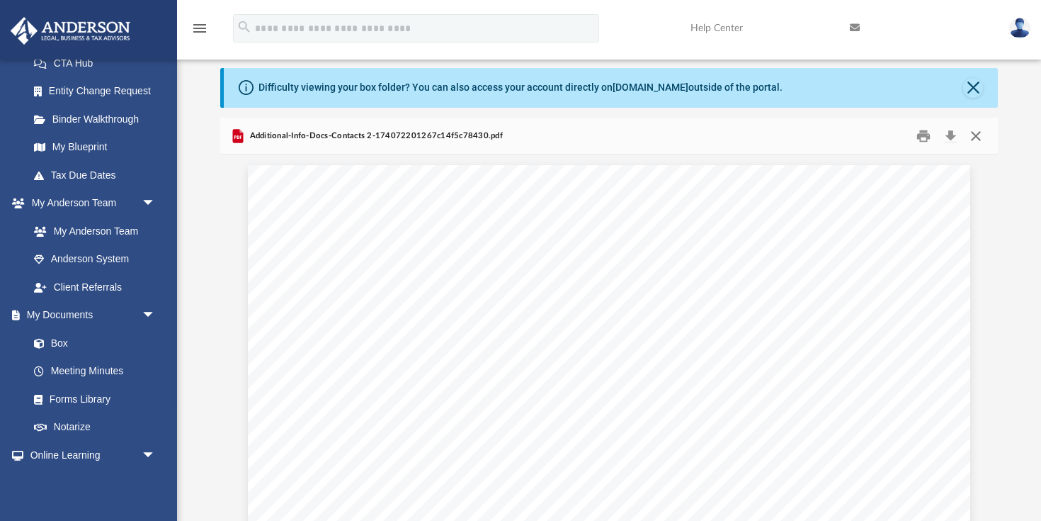
click at [978, 136] on button "Close" at bounding box center [975, 136] width 25 height 22
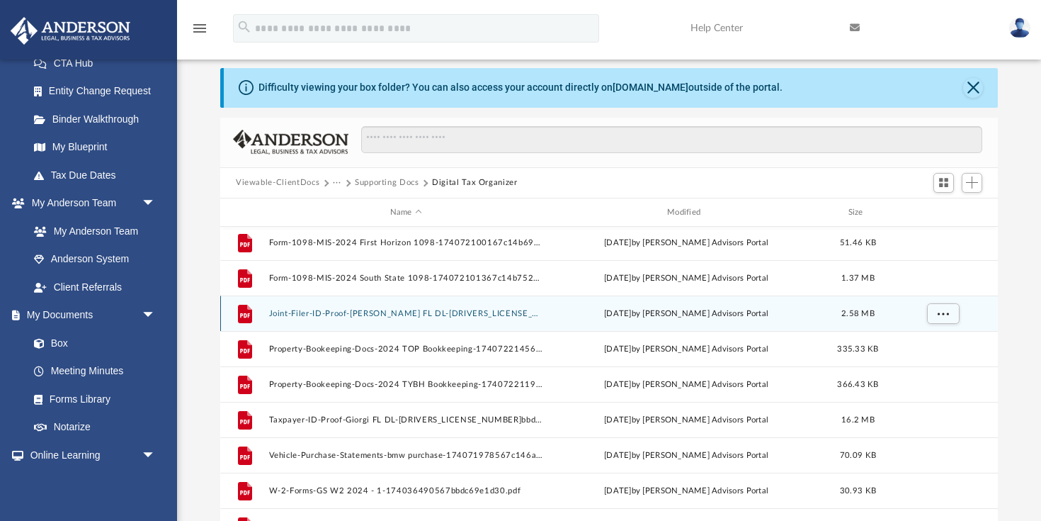
scroll to position [1351, 0]
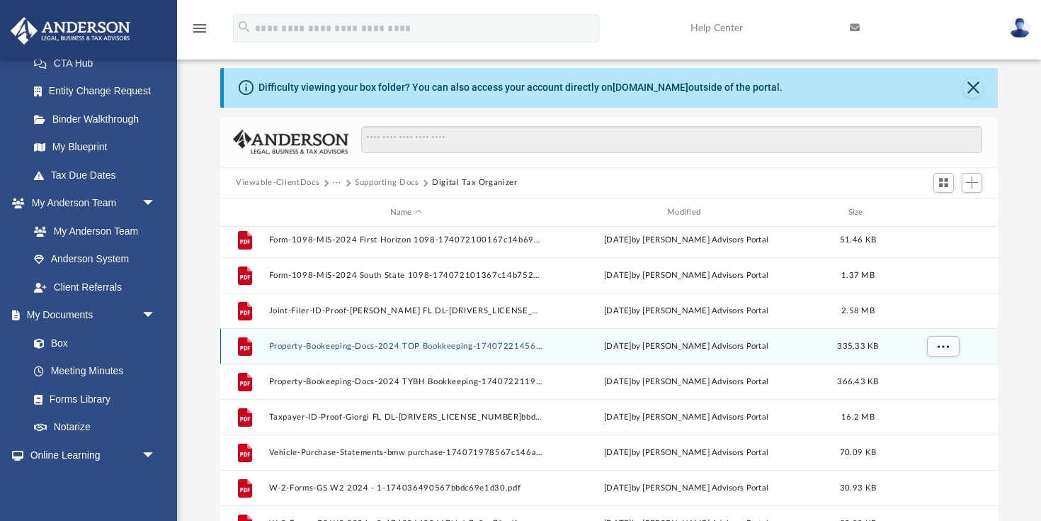
click at [486, 349] on button "Property-Bookeeping-Docs-2024 TOP Bookkeeping-174072214567c14fe14a272.pdf" at bounding box center [406, 345] width 274 height 9
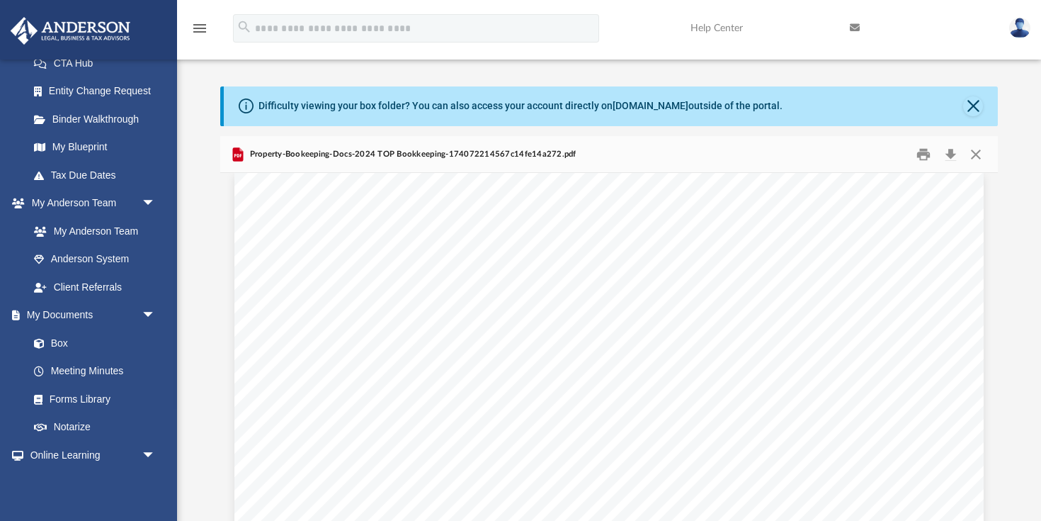
scroll to position [2051, 0]
